Goal: Information Seeking & Learning: Understand process/instructions

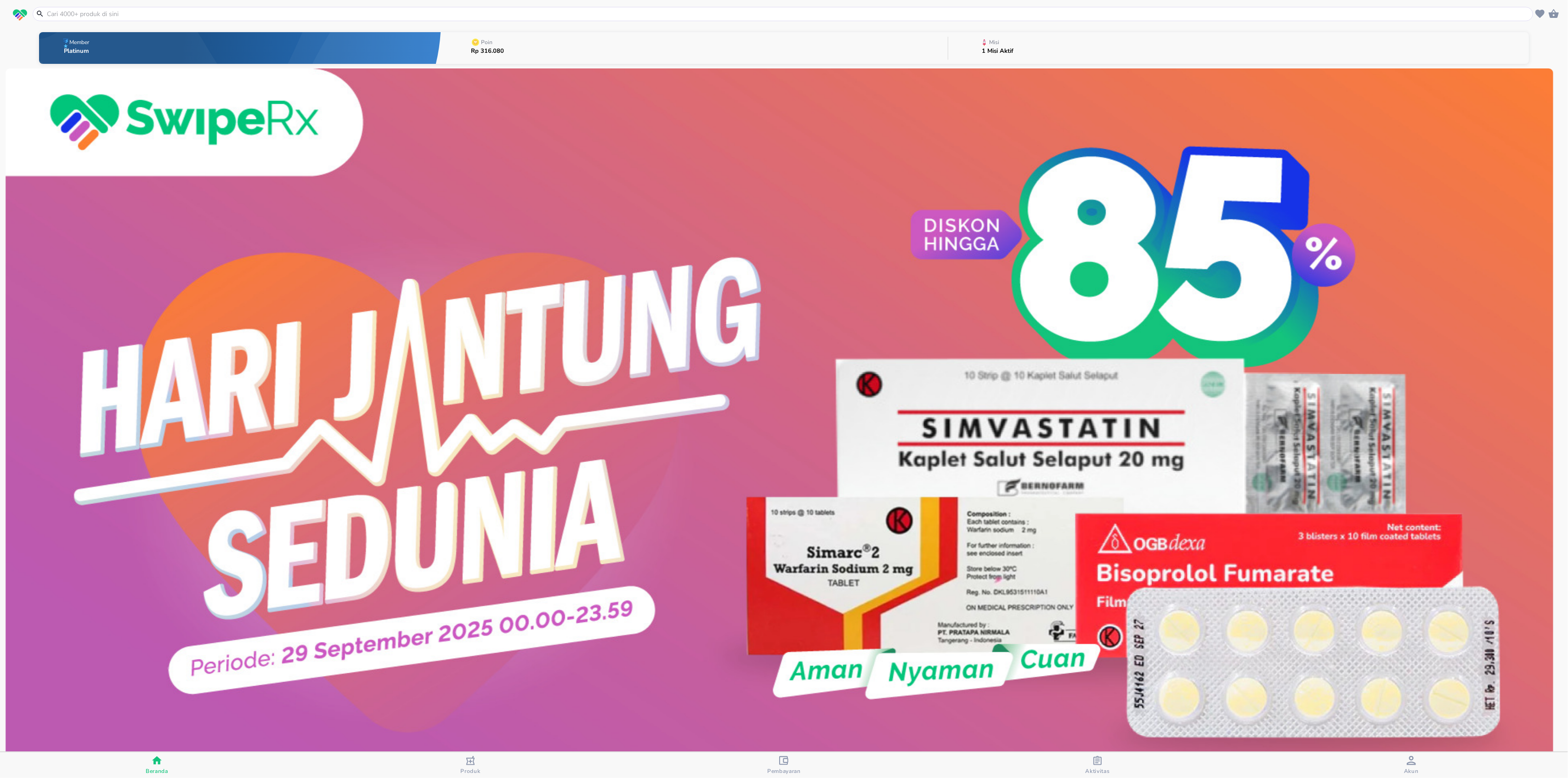
click at [600, 55] on button "Poin Rp 316.080" at bounding box center [694, 48] width 507 height 37
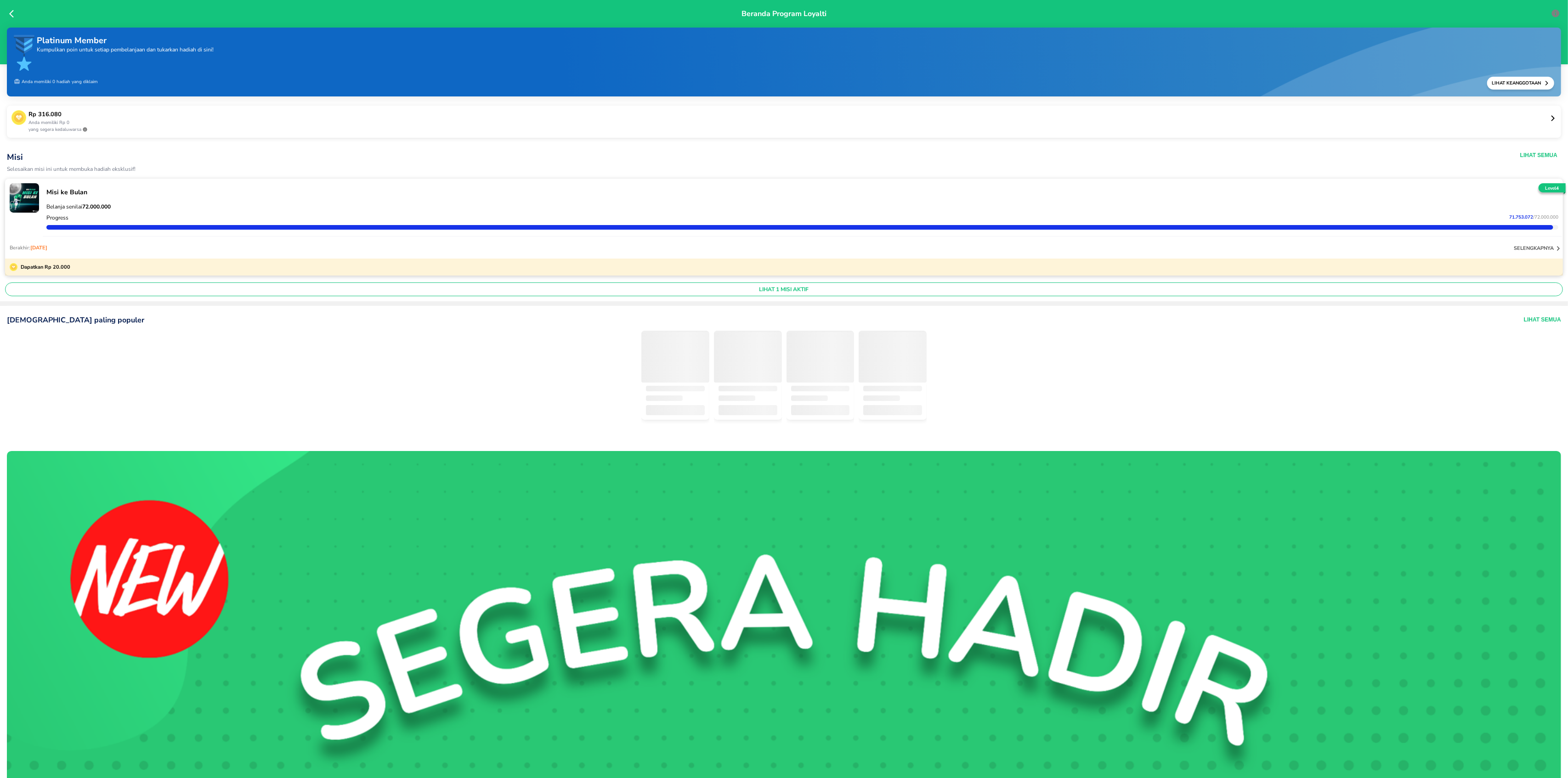
click at [1550, 120] on icon at bounding box center [1553, 118] width 7 height 7
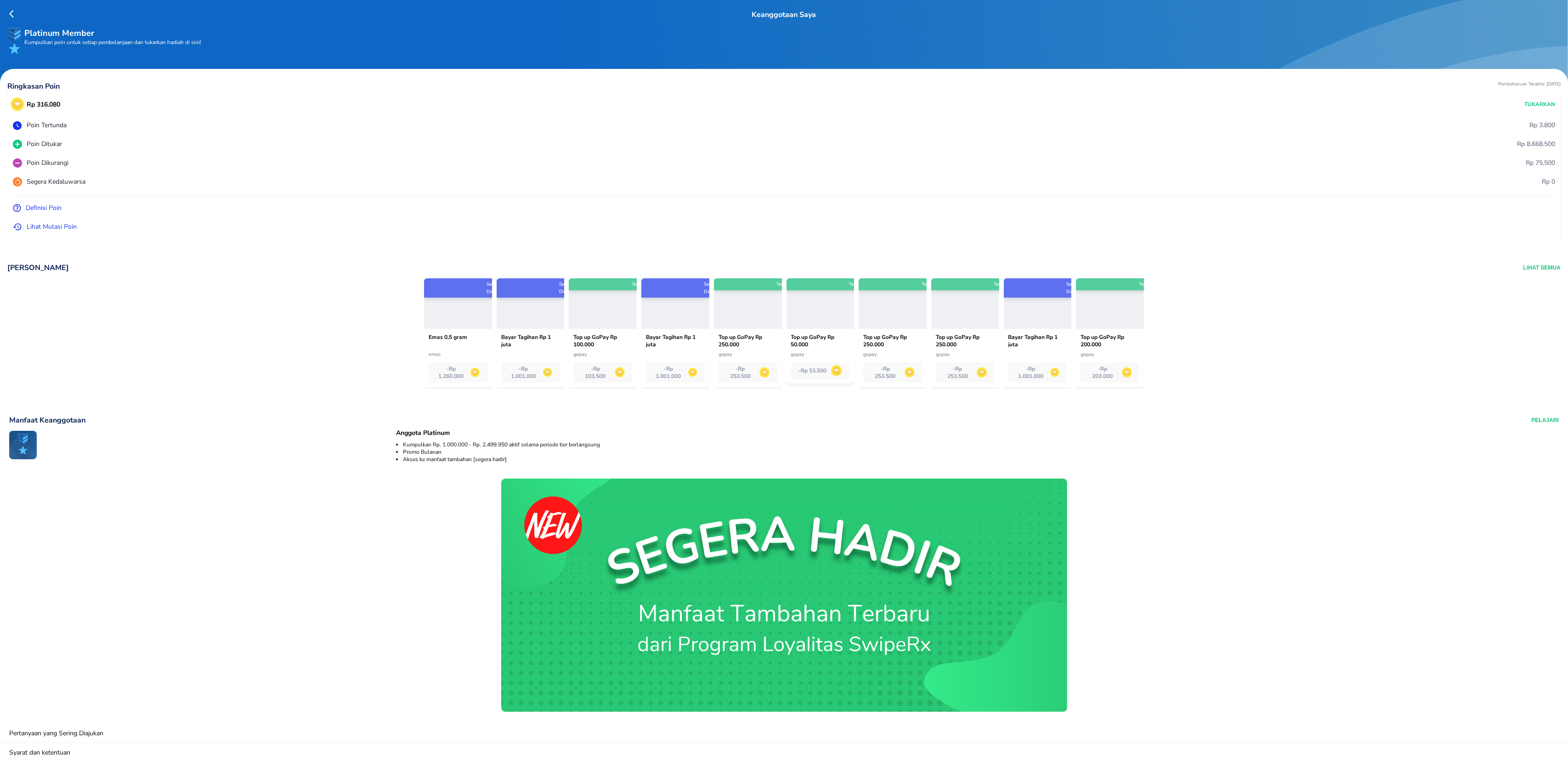
click at [447, 305] on div at bounding box center [458, 303] width 68 height 51
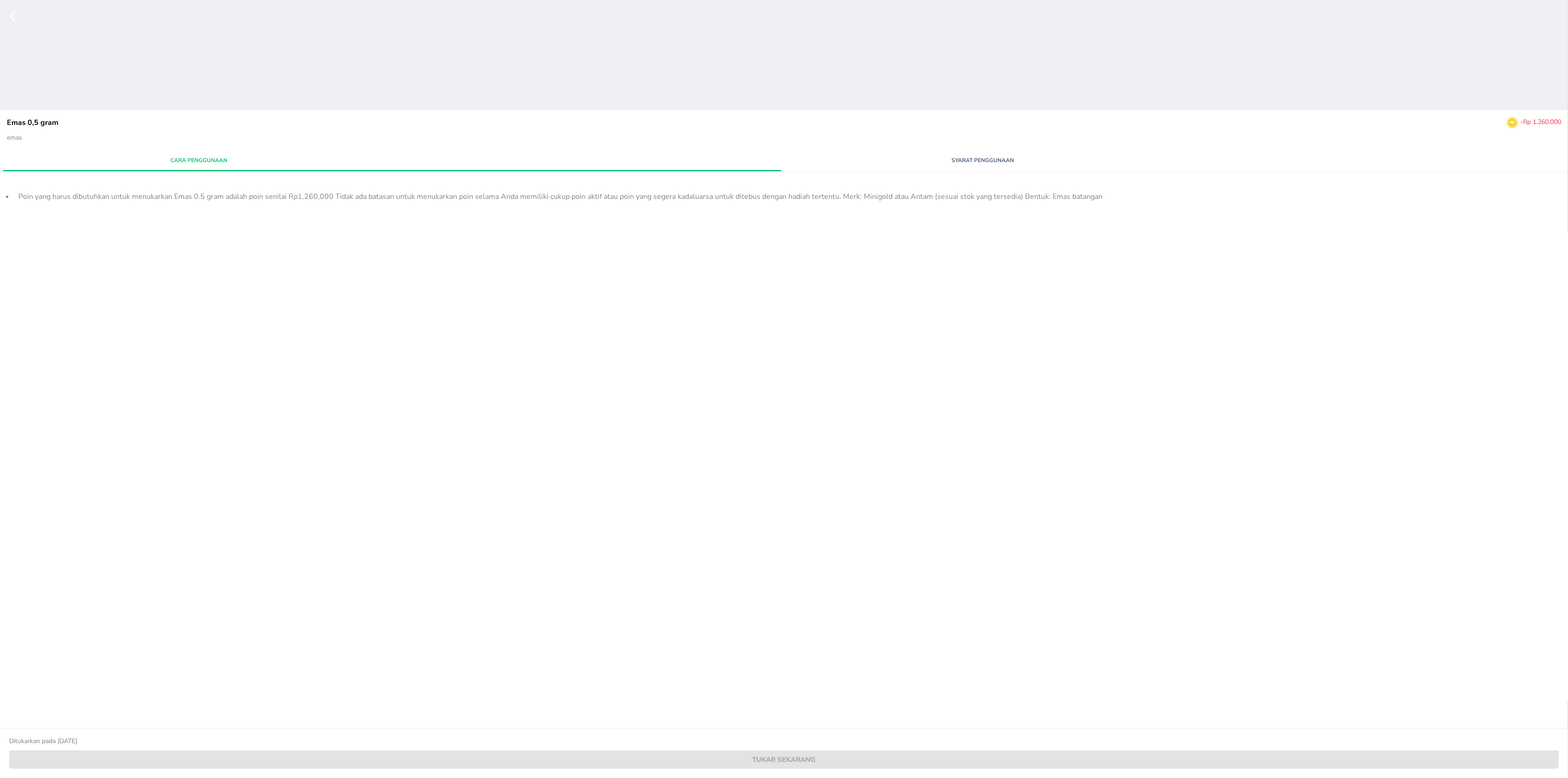
click at [960, 154] on button "Syarat Penggunaan" at bounding box center [983, 160] width 392 height 16
